Goal: Task Accomplishment & Management: Manage account settings

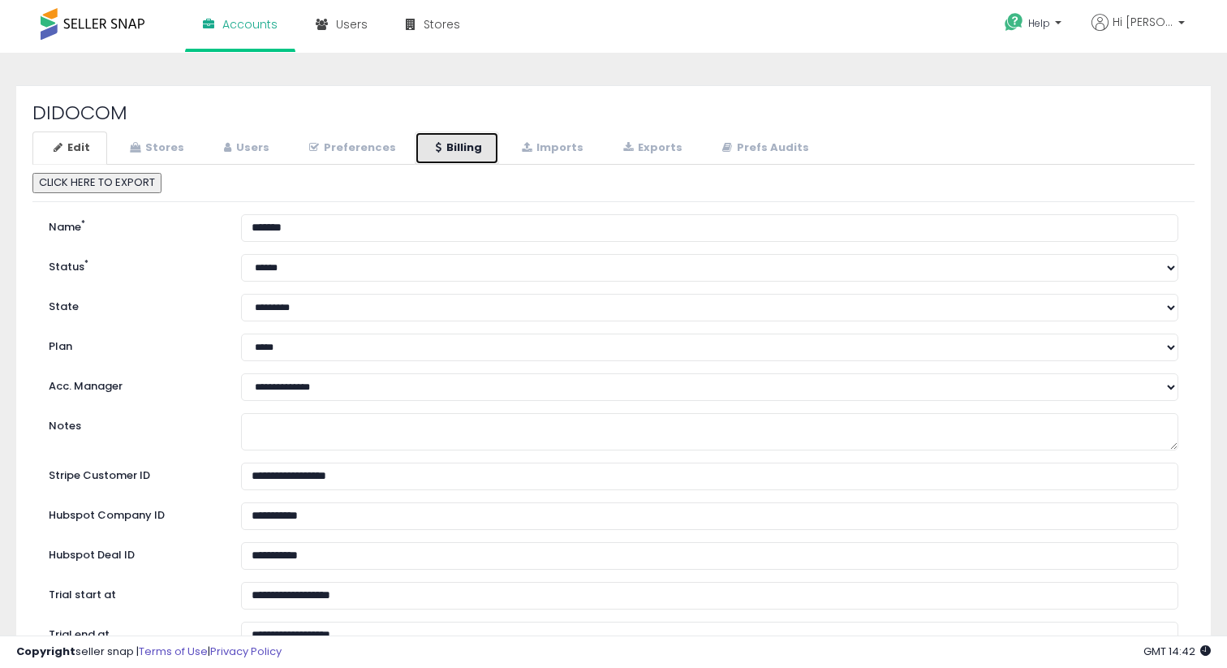
click at [469, 148] on link "Billing" at bounding box center [457, 147] width 84 height 33
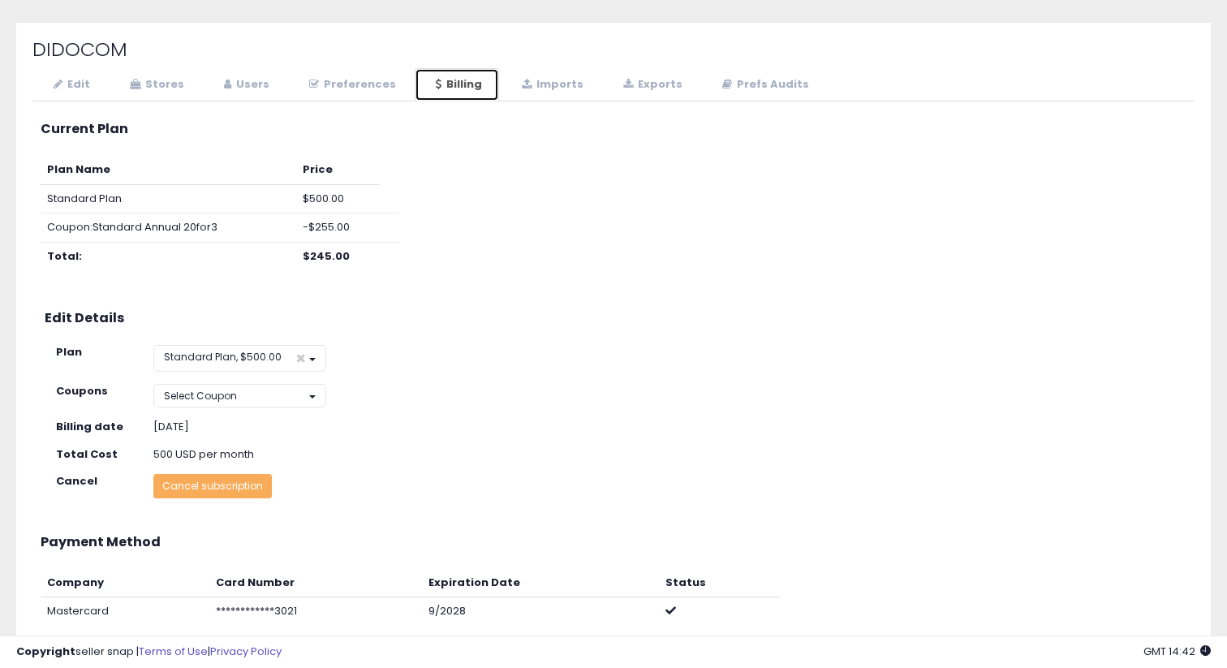
scroll to position [87, 0]
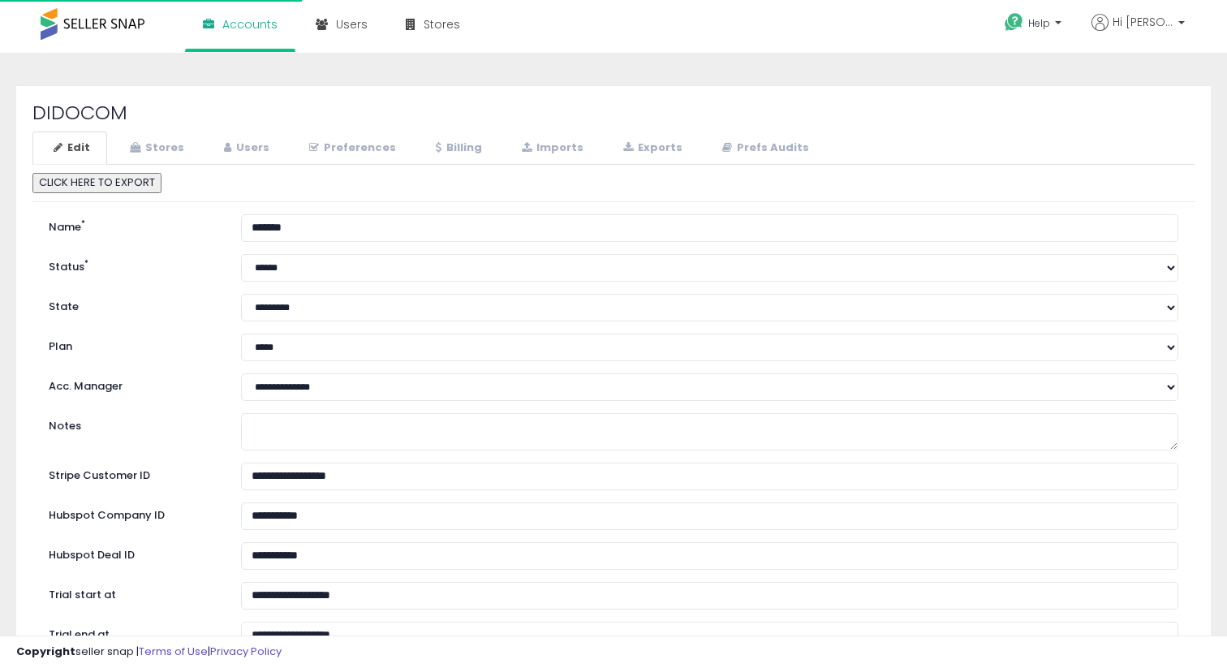
click at [441, 128] on div "DIDOCOM Edit Stores Users Preferences Billing * *" at bounding box center [613, 521] width 1194 height 873
click at [441, 144] on link "Billing" at bounding box center [457, 147] width 84 height 33
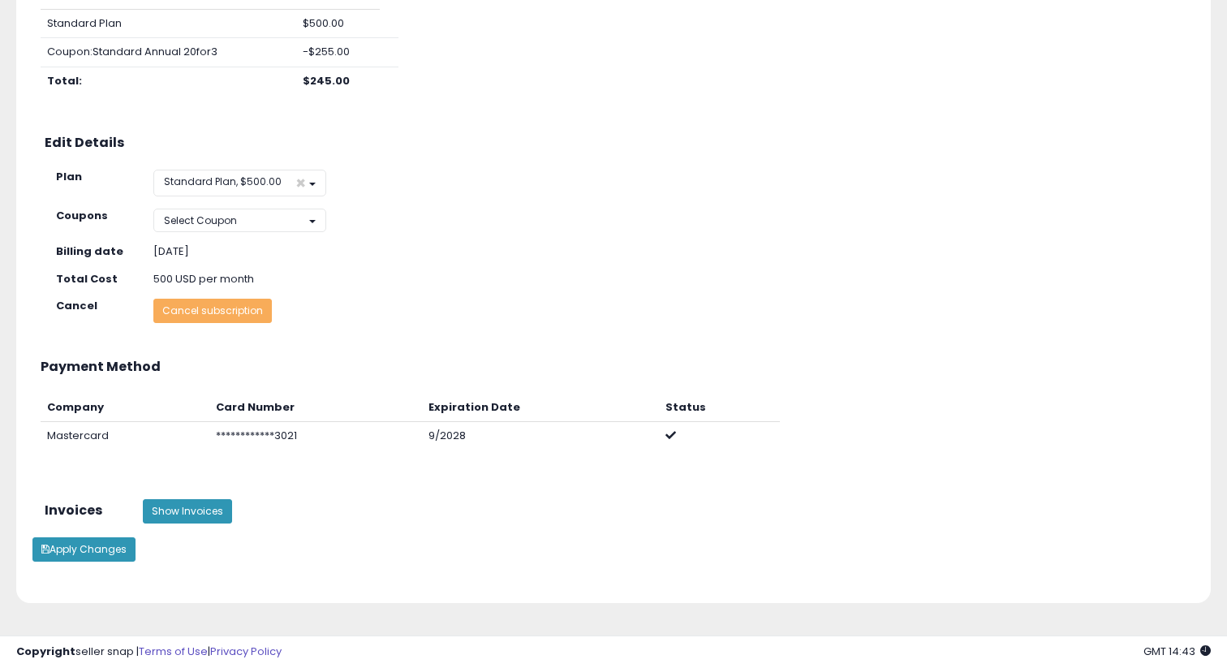
scroll to position [275, 0]
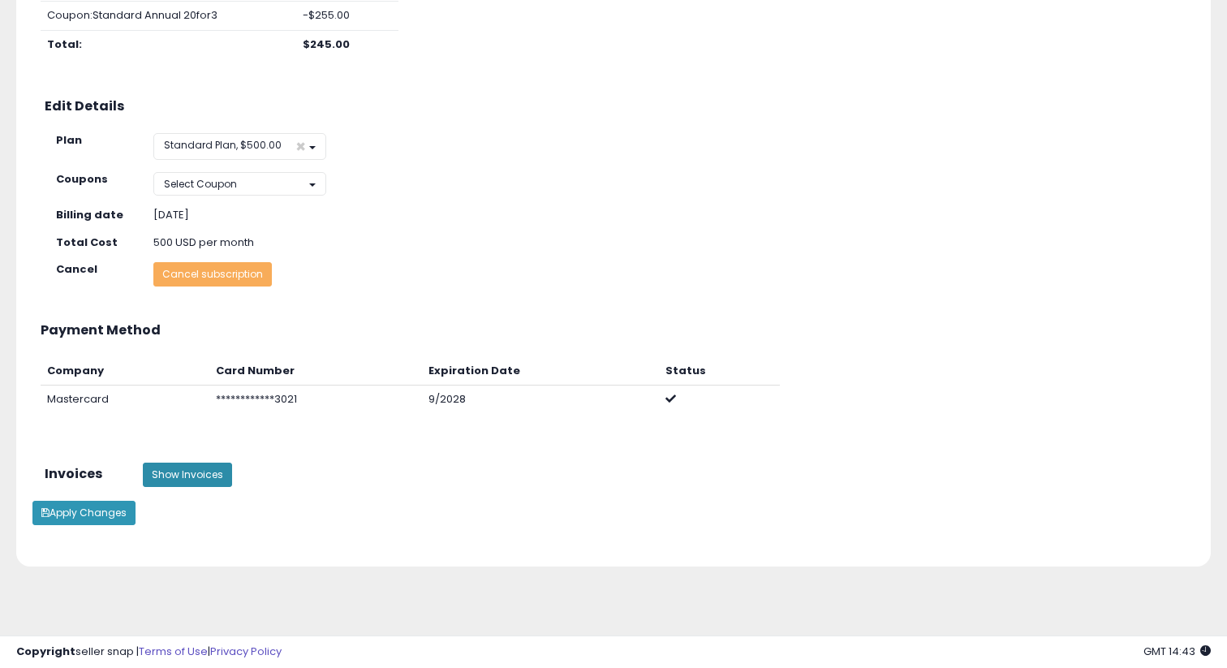
click at [196, 474] on button "Show Invoices" at bounding box center [187, 474] width 89 height 24
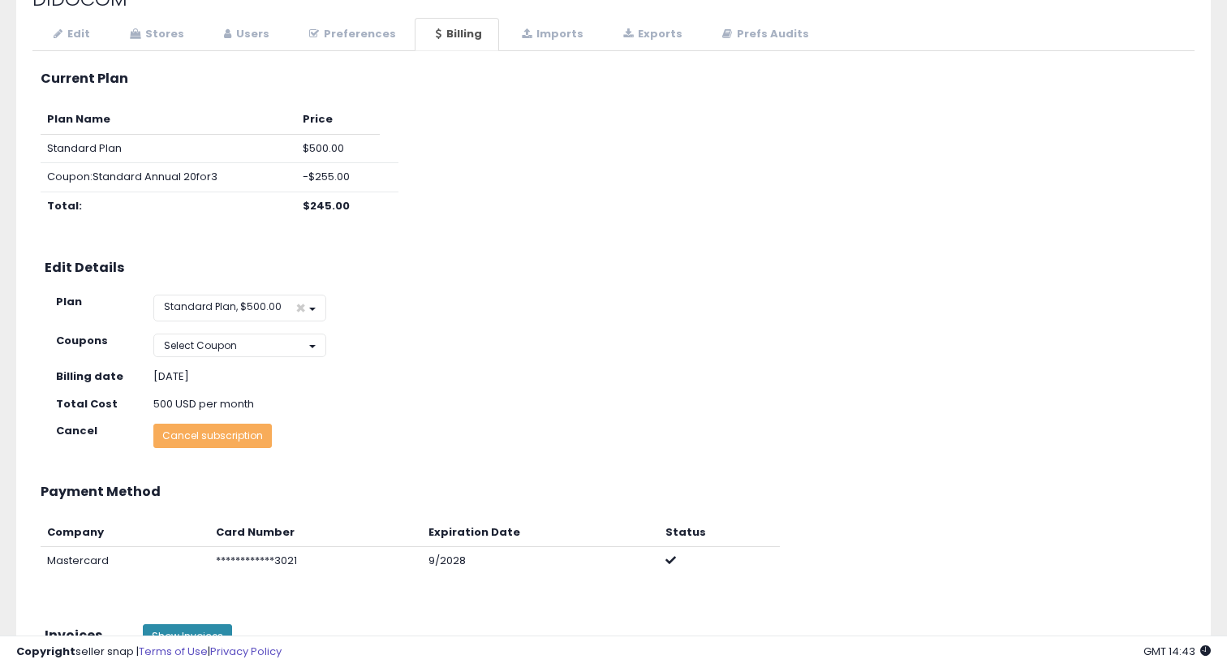
scroll to position [112, 0]
